Goal: Find specific page/section: Find specific page/section

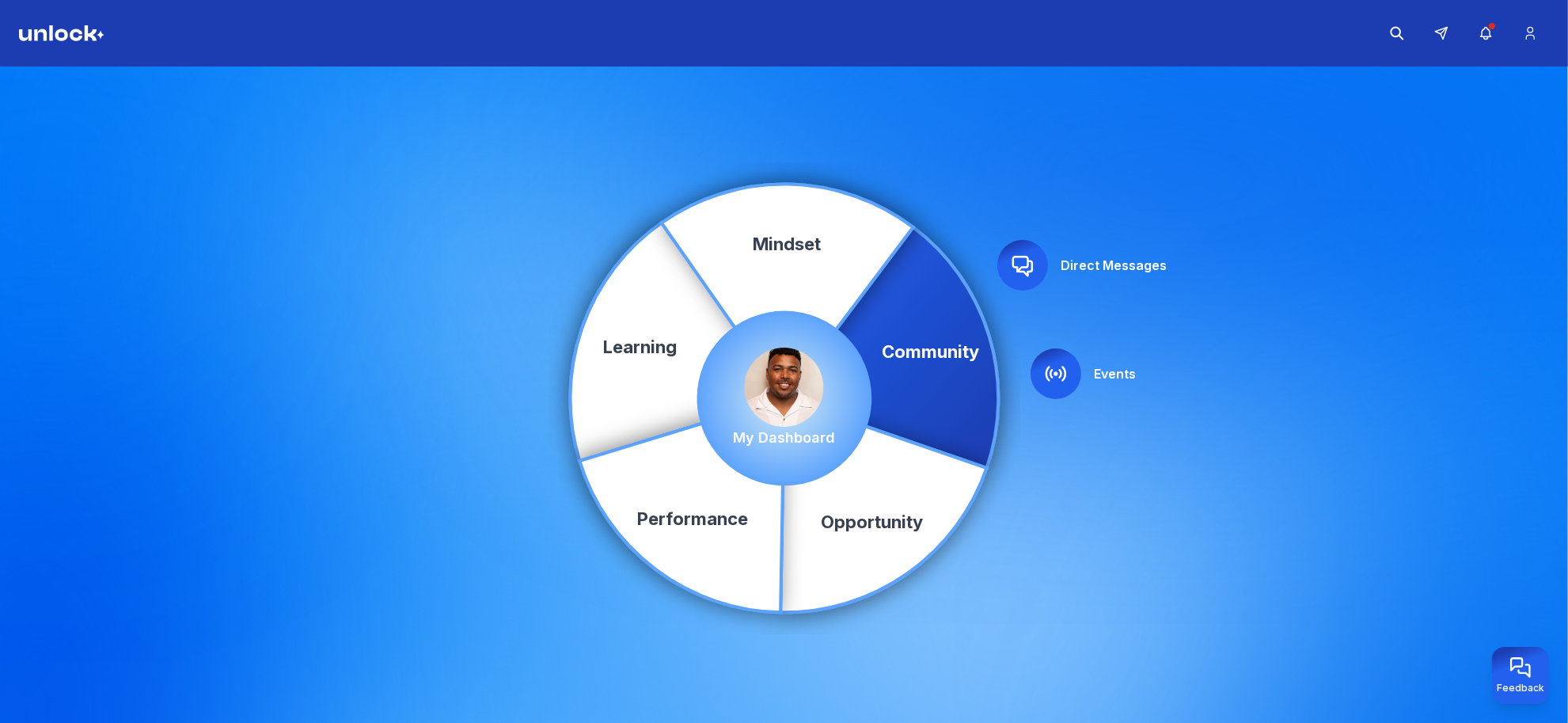
click at [1023, 274] on icon at bounding box center [1023, 265] width 26 height 26
click at [1073, 372] on div at bounding box center [1056, 373] width 51 height 51
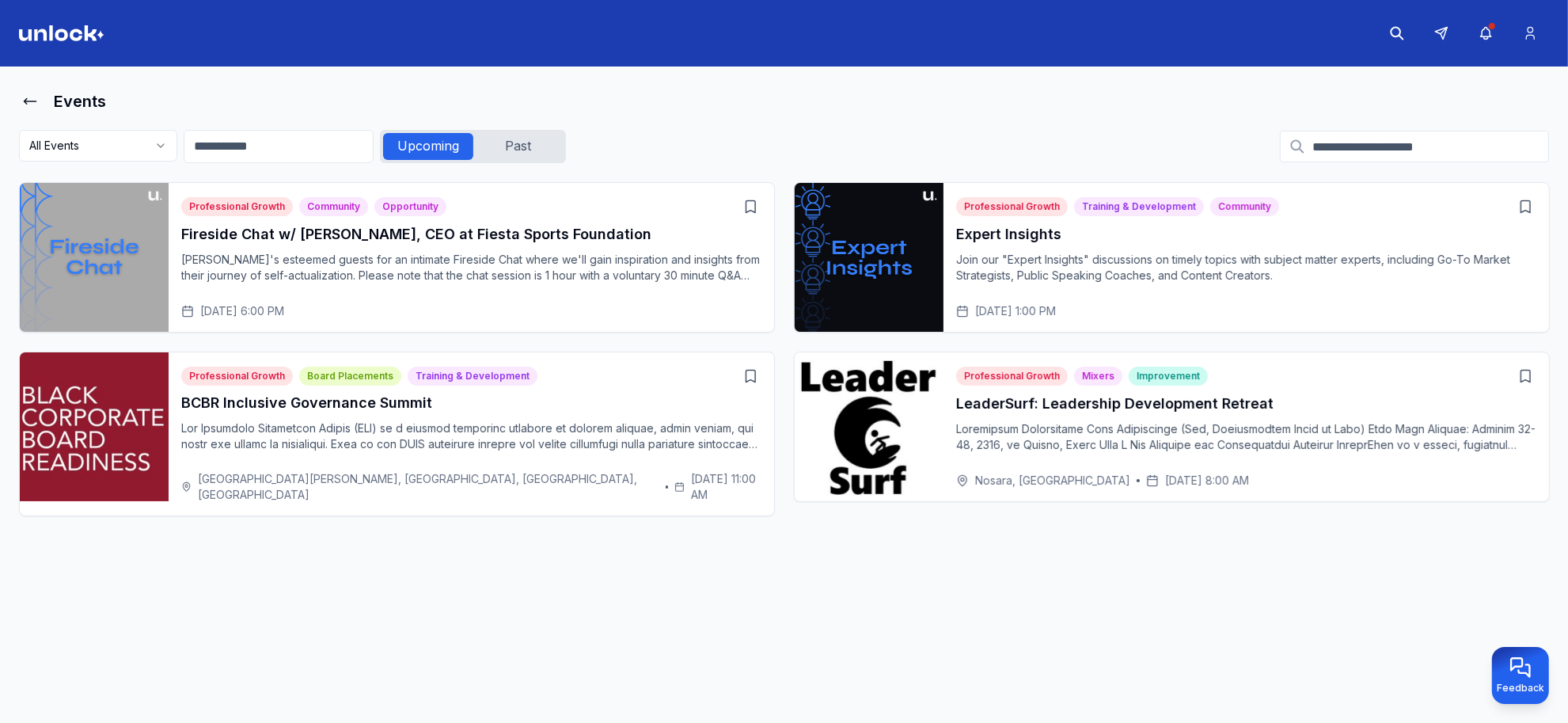
click at [1010, 424] on p at bounding box center [1246, 437] width 581 height 31
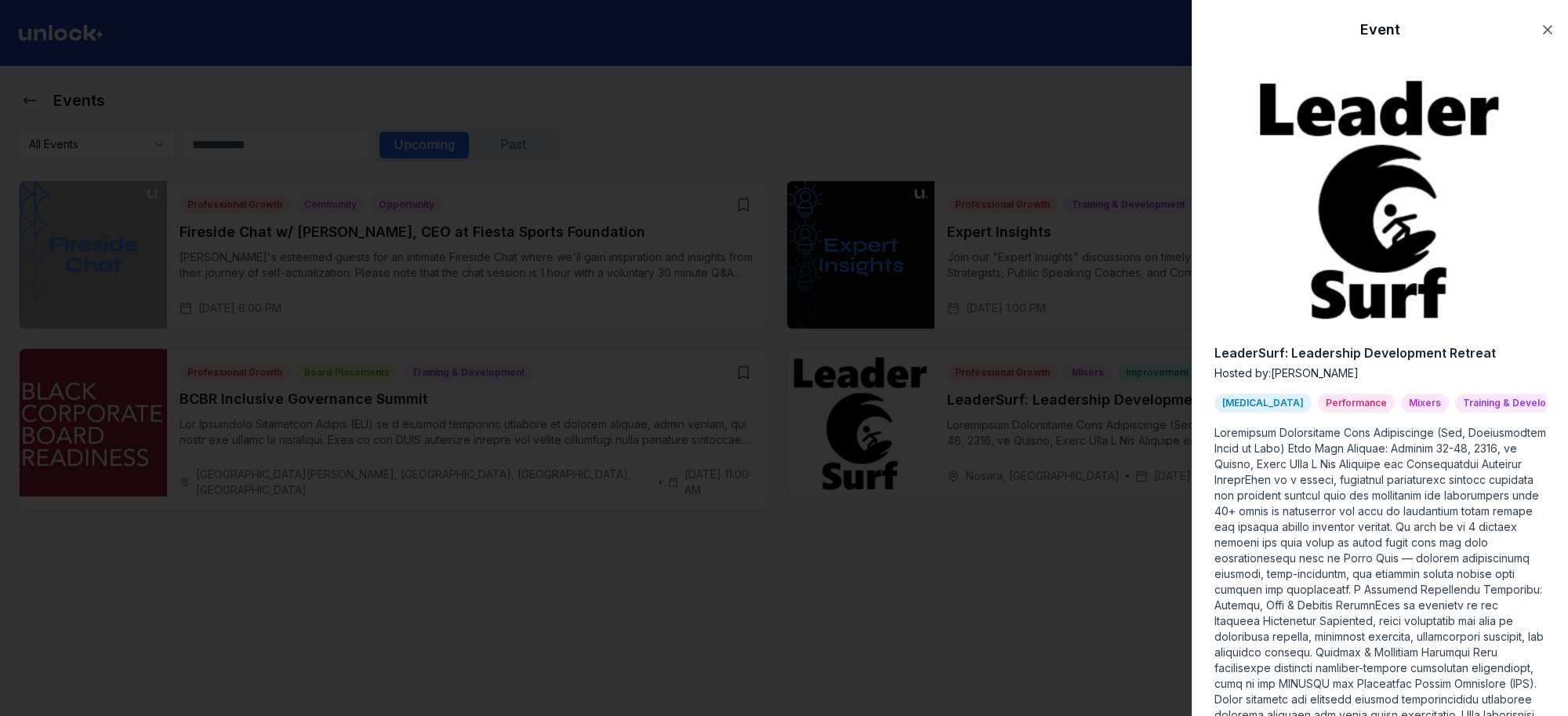
click at [1425, 119] on img at bounding box center [1380, 198] width 265 height 265
click at [1540, 32] on icon "button" at bounding box center [1548, 30] width 16 height 16
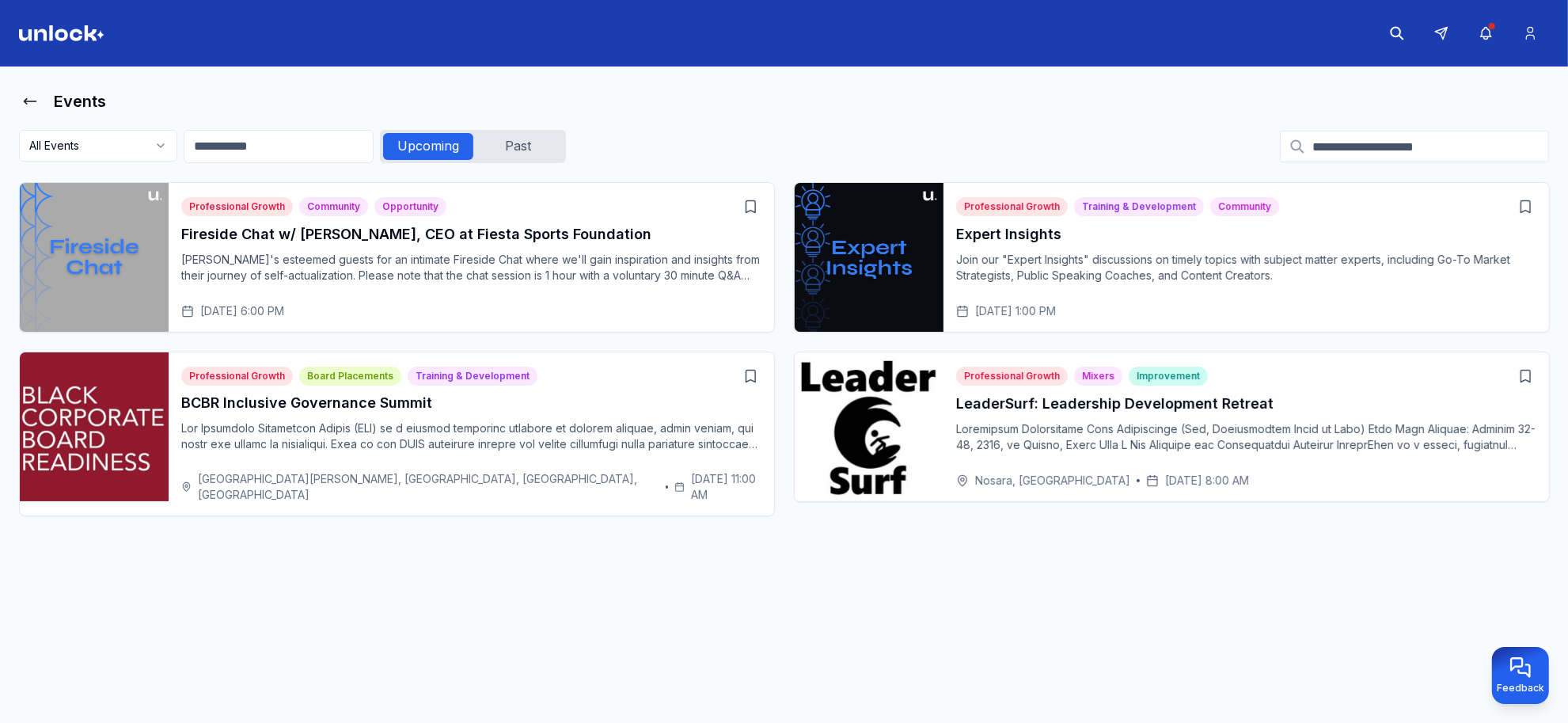
click at [992, 234] on h3 "Expert Insights" at bounding box center [1246, 234] width 581 height 23
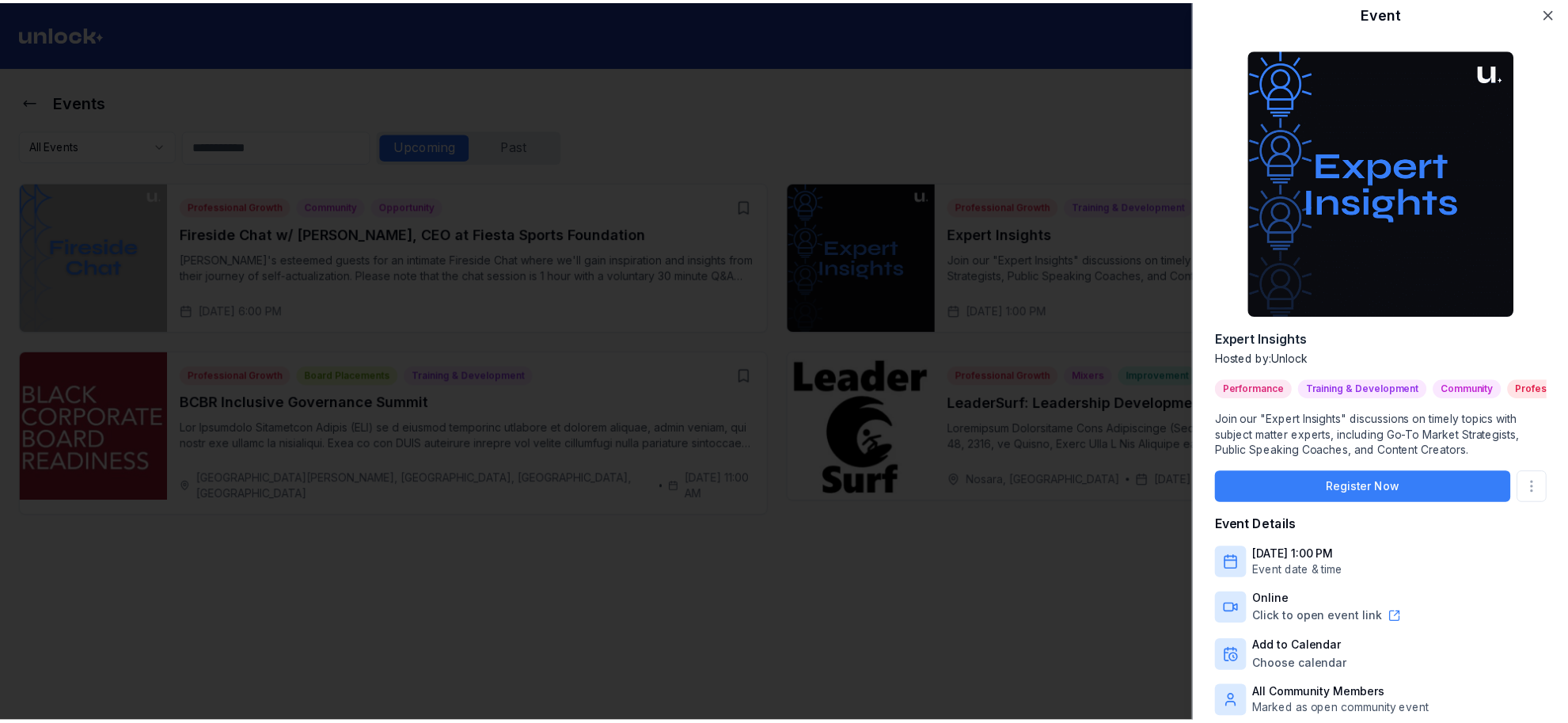
scroll to position [34, 0]
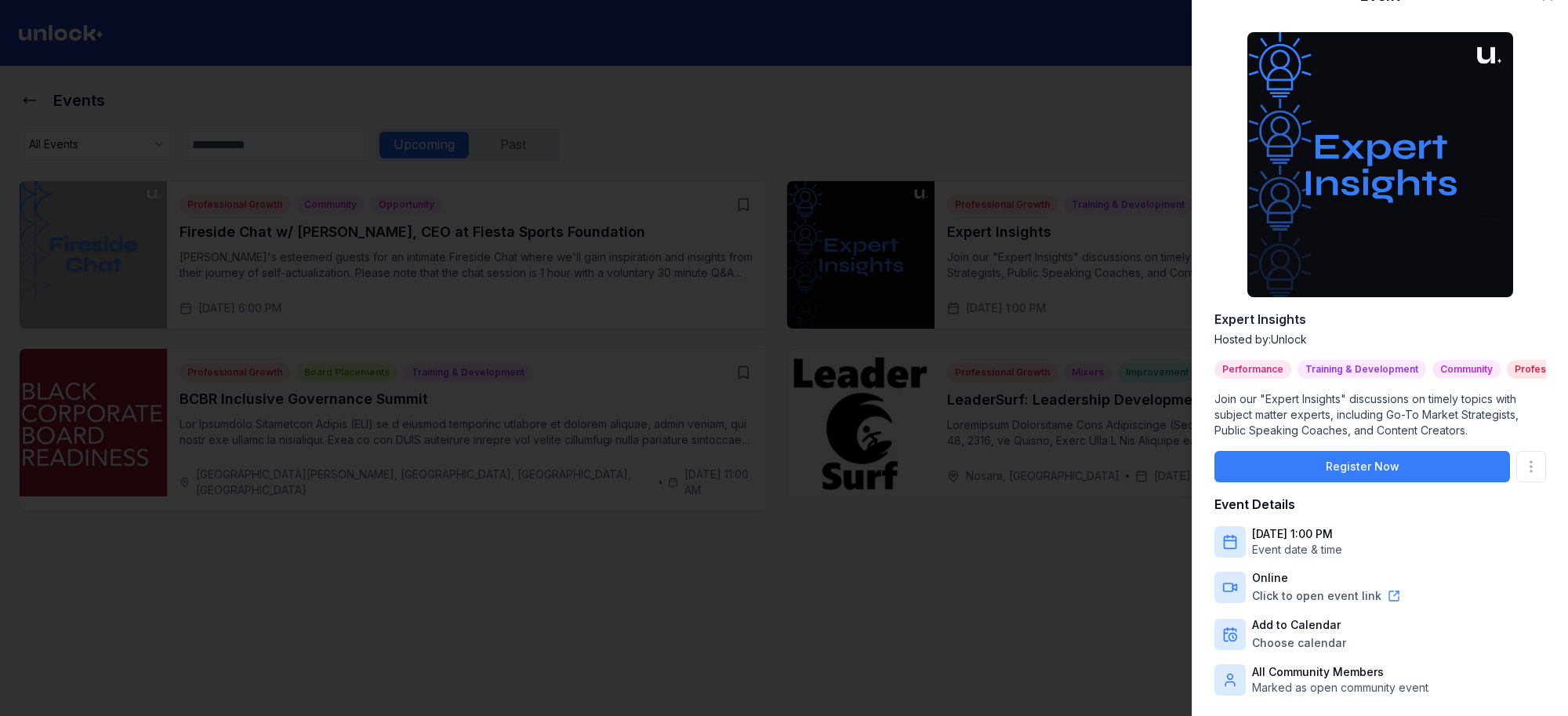
click at [1094, 119] on div at bounding box center [784, 358] width 1568 height 716
